Goal: Task Accomplishment & Management: Manage account settings

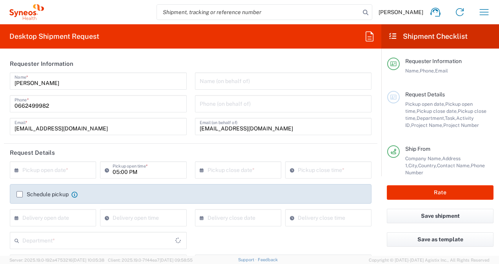
type input "7043192"
type input "Novocure 7043192"
type input "Envelope"
type input "3213"
type input "[GEOGRAPHIC_DATA]"
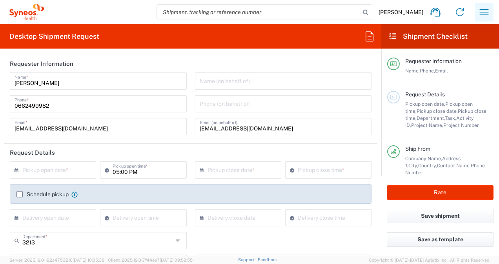
click at [485, 12] on icon "button" at bounding box center [484, 12] width 9 height 6
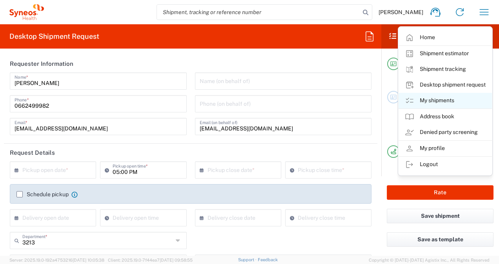
click at [427, 101] on link "My shipments" at bounding box center [444, 101] width 93 height 16
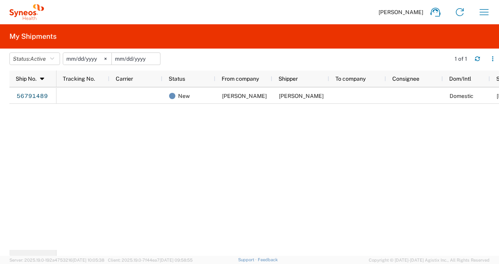
click at [123, 57] on input "date" at bounding box center [136, 59] width 48 height 12
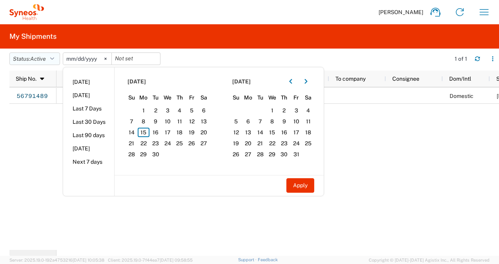
click at [51, 57] on button "Status: Active" at bounding box center [34, 59] width 51 height 13
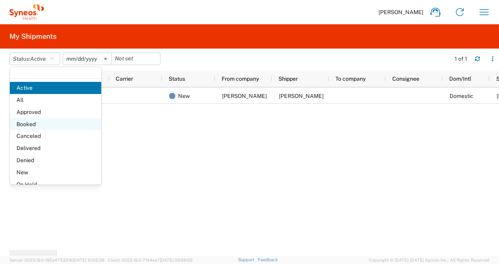
click at [29, 125] on span "Booked" at bounding box center [55, 124] width 91 height 12
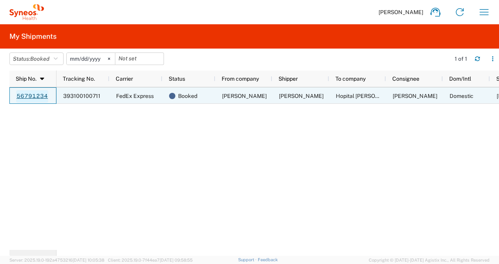
click at [40, 96] on link "56791234" at bounding box center [32, 96] width 32 height 13
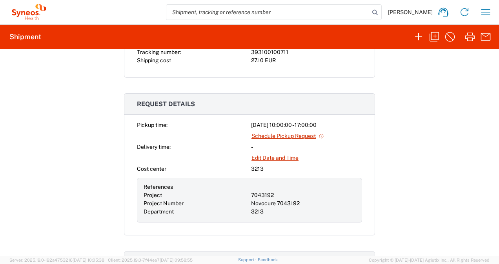
scroll to position [196, 0]
click at [284, 156] on link "Edit Date and Time" at bounding box center [275, 158] width 48 height 14
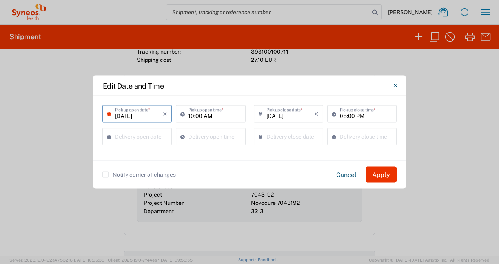
click at [140, 116] on input "[DATE]" at bounding box center [139, 114] width 48 height 14
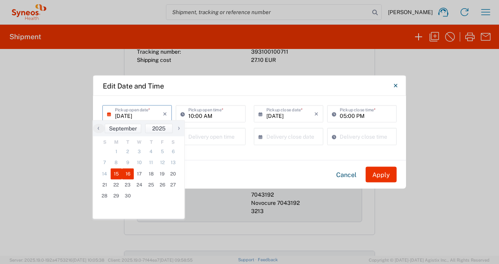
click at [125, 174] on span "16" at bounding box center [128, 174] width 12 height 11
type input "09/16/2025"
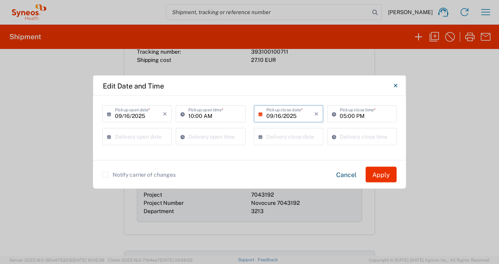
click at [208, 118] on input "10:00 AM" at bounding box center [214, 114] width 52 height 14
click at [220, 114] on input "10:00 AM" at bounding box center [214, 114] width 52 height 14
click at [225, 116] on input "10:00 AM" at bounding box center [214, 114] width 52 height 14
drag, startPoint x: 193, startPoint y: 117, endPoint x: 188, endPoint y: 118, distance: 5.1
click at [188, 118] on input "10:00 AM" at bounding box center [214, 114] width 52 height 14
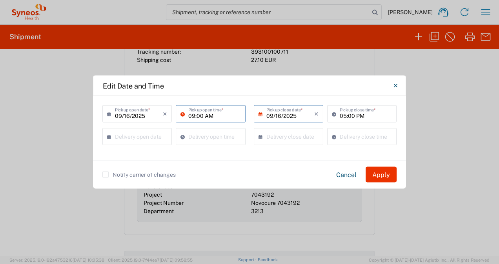
type input "09:00 AM"
click at [283, 115] on input "09/16/2025" at bounding box center [290, 114] width 48 height 14
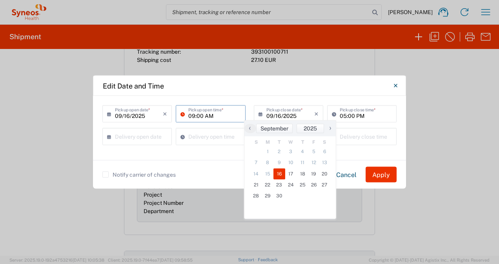
click at [220, 118] on input "09:00 AM" at bounding box center [214, 114] width 52 height 14
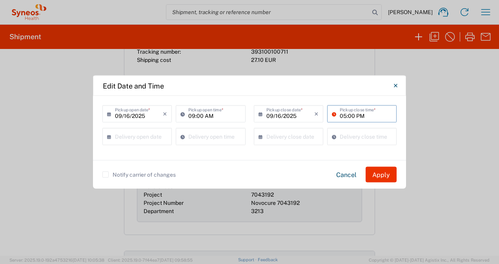
click at [345, 118] on input "05:00 PM" at bounding box center [366, 114] width 52 height 14
type input "02:00 PM"
click at [379, 176] on button "Apply" at bounding box center [380, 175] width 31 height 16
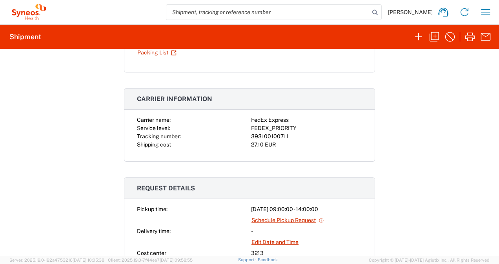
scroll to position [0, 0]
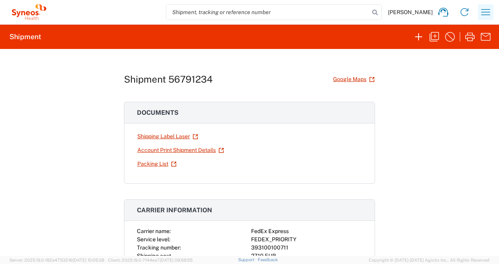
click at [484, 13] on icon "button" at bounding box center [485, 12] width 13 height 13
